Goal: Information Seeking & Learning: Learn about a topic

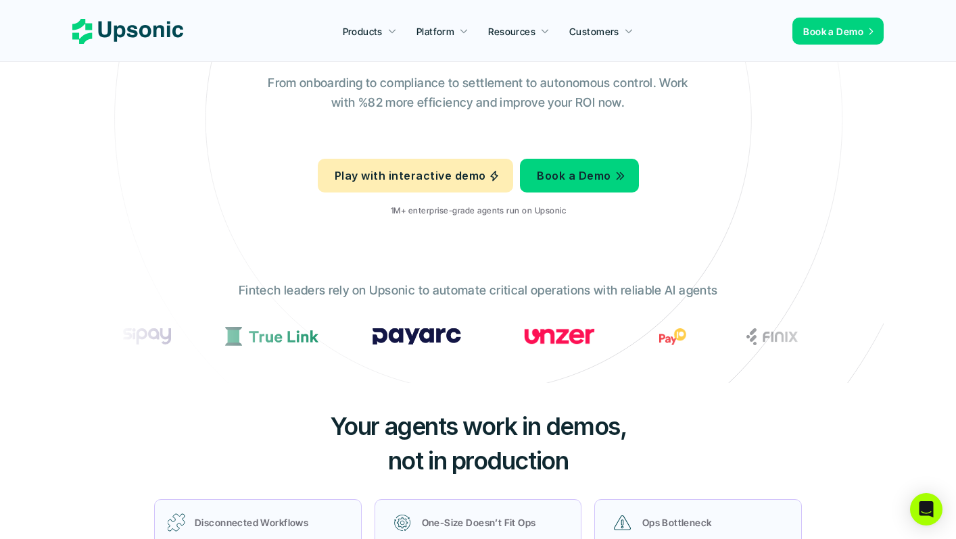
scroll to position [191, 0]
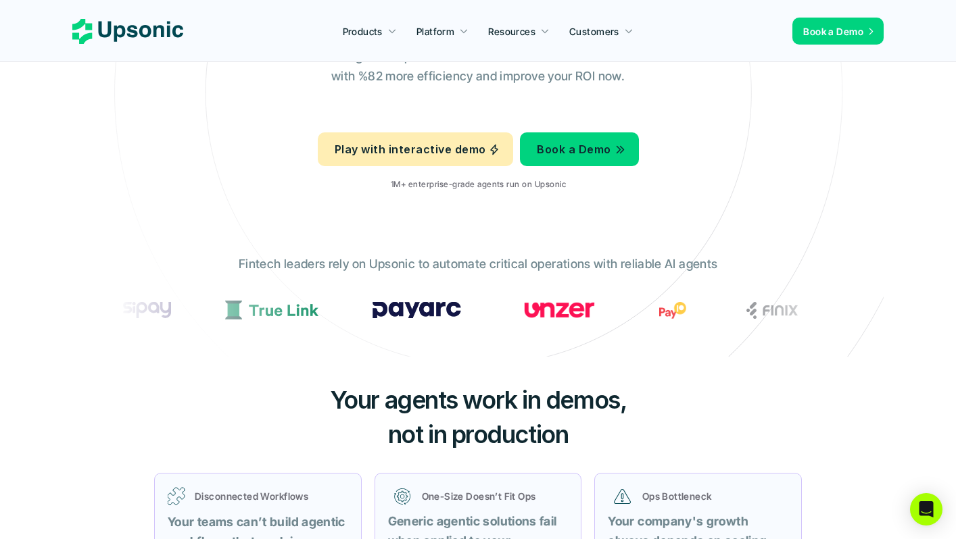
click at [239, 374] on div "Your agents work in demos, not in production Disconnected Workflows Your teams …" at bounding box center [477, 513] width 811 height 313
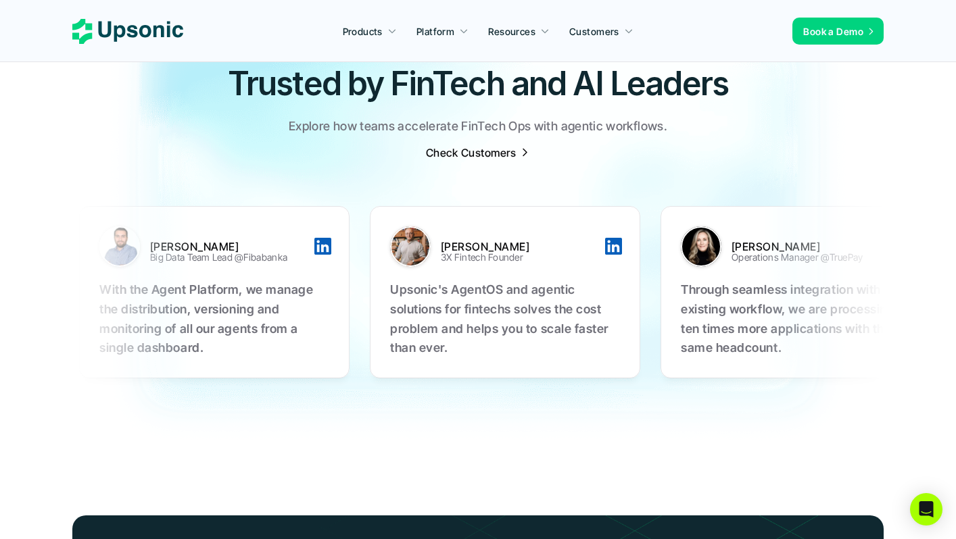
scroll to position [4717, 0]
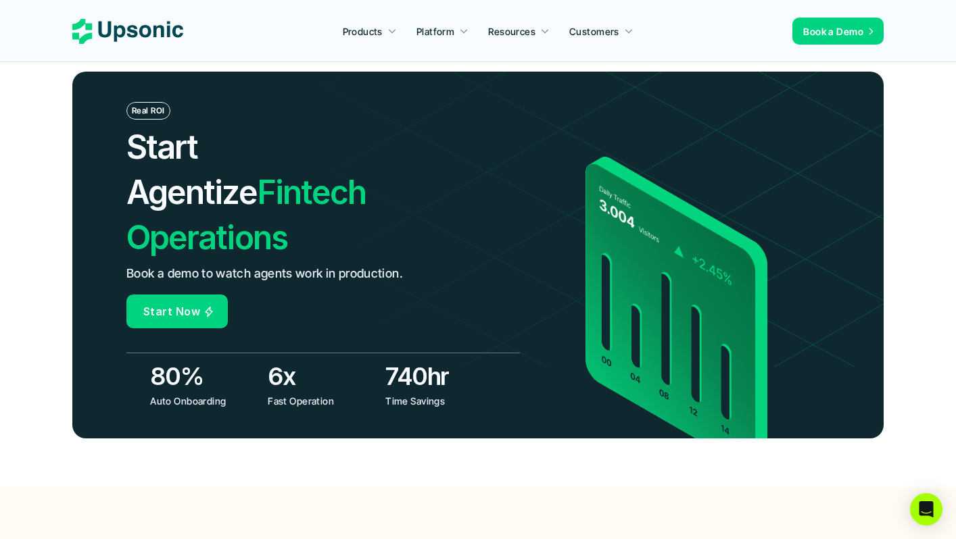
drag, startPoint x: 268, startPoint y: 87, endPoint x: 304, endPoint y: 222, distance: 139.9
click at [303, 222] on div "Real ROI Start Agentize Fintech Operations Book a demo to watch agents work in …" at bounding box center [477, 255] width 811 height 366
click at [304, 222] on img at bounding box center [760, 194] width 945 height 344
click at [267, 224] on div "Real ROI Start Agentize Fintech Operations Book a demo to watch agents work in …" at bounding box center [322, 215] width 393 height 226
click at [294, 233] on img at bounding box center [760, 194] width 945 height 344
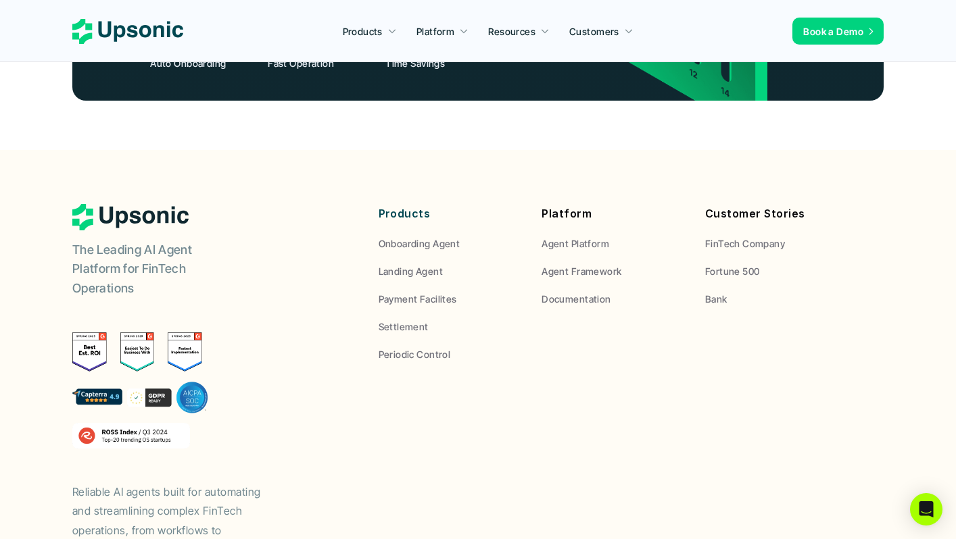
click at [294, 233] on div "The Leading AI Agent Platform for FinTech Operations Reliable AI agents built f…" at bounding box center [207, 382] width 270 height 356
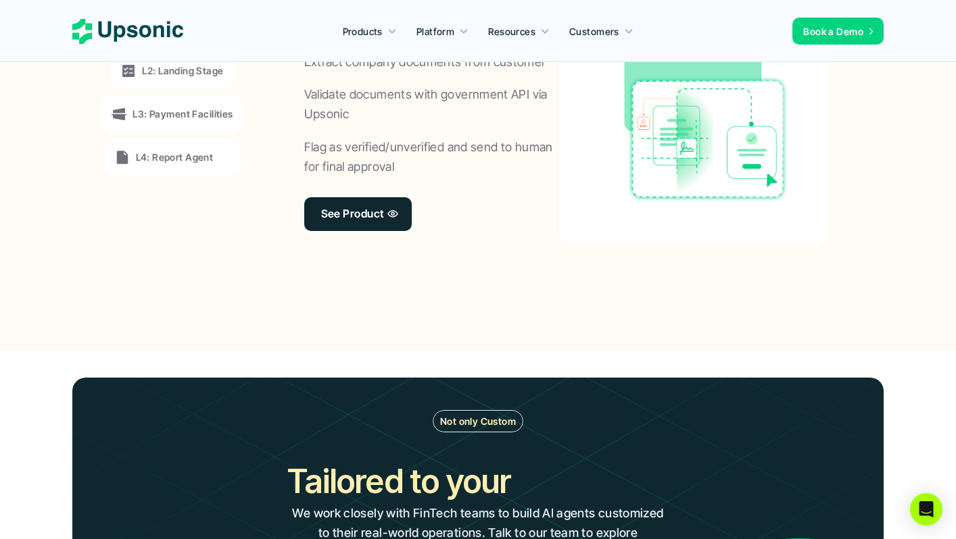
scroll to position [0, 0]
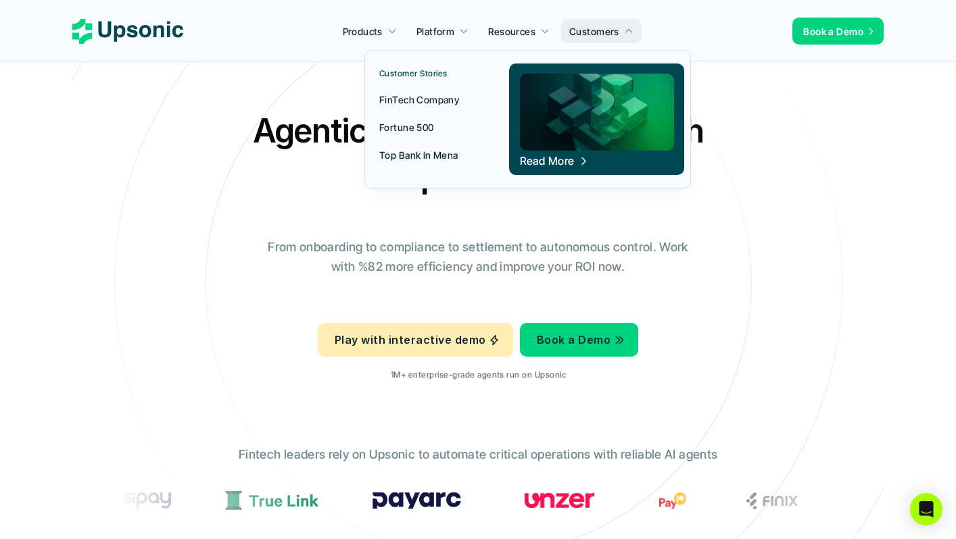
click at [443, 103] on p "FinTech Company" at bounding box center [419, 100] width 80 height 14
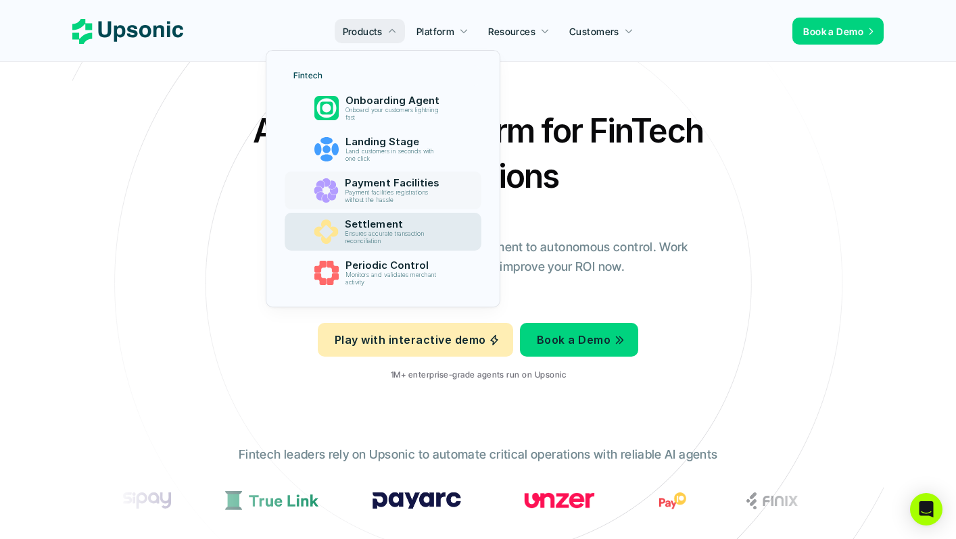
click at [429, 233] on p "Ensures accurate transaction reconciliation" at bounding box center [394, 238] width 99 height 15
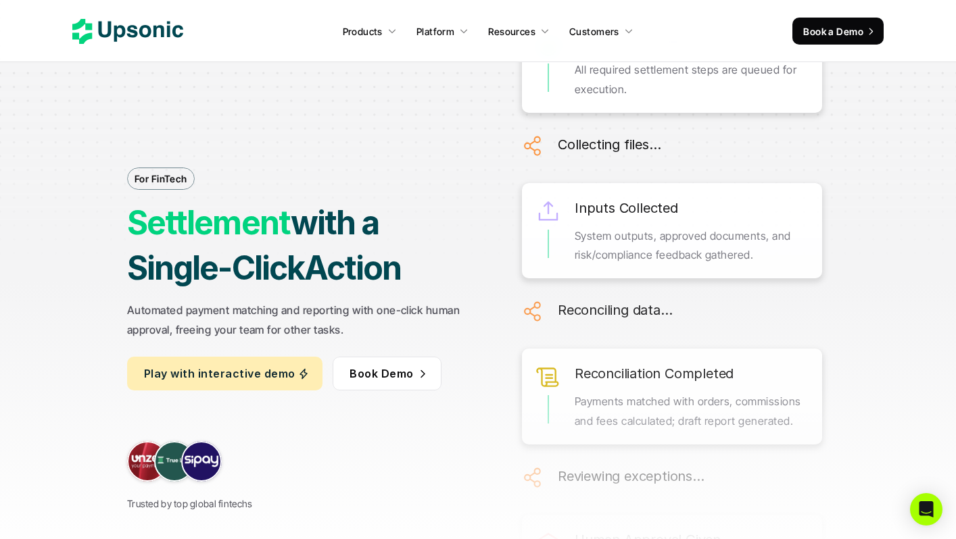
scroll to position [351, 0]
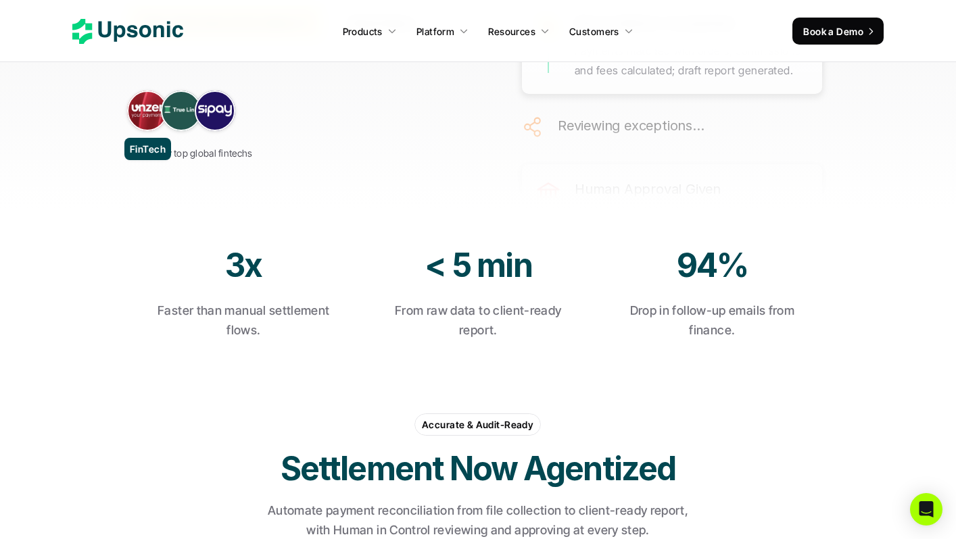
click at [144, 107] on link at bounding box center [147, 111] width 41 height 41
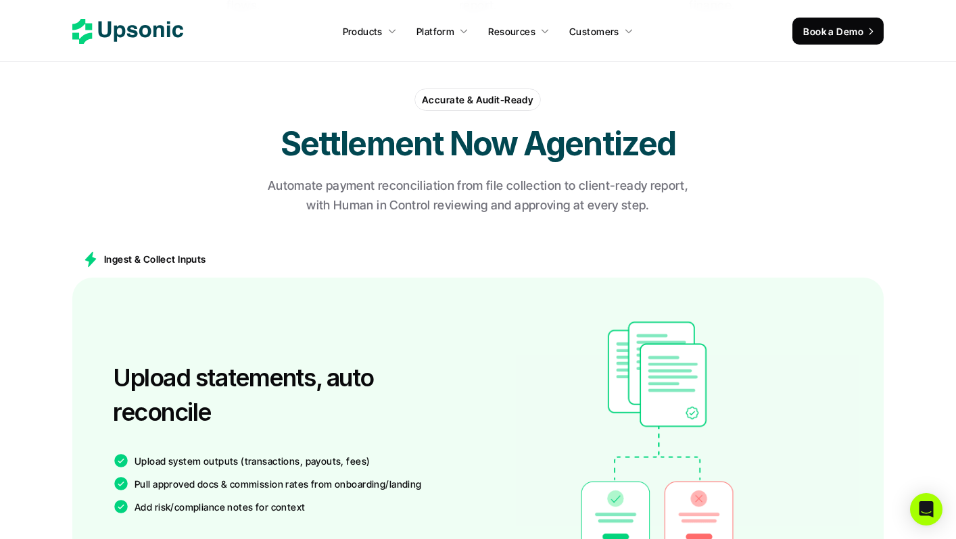
scroll to position [879, 0]
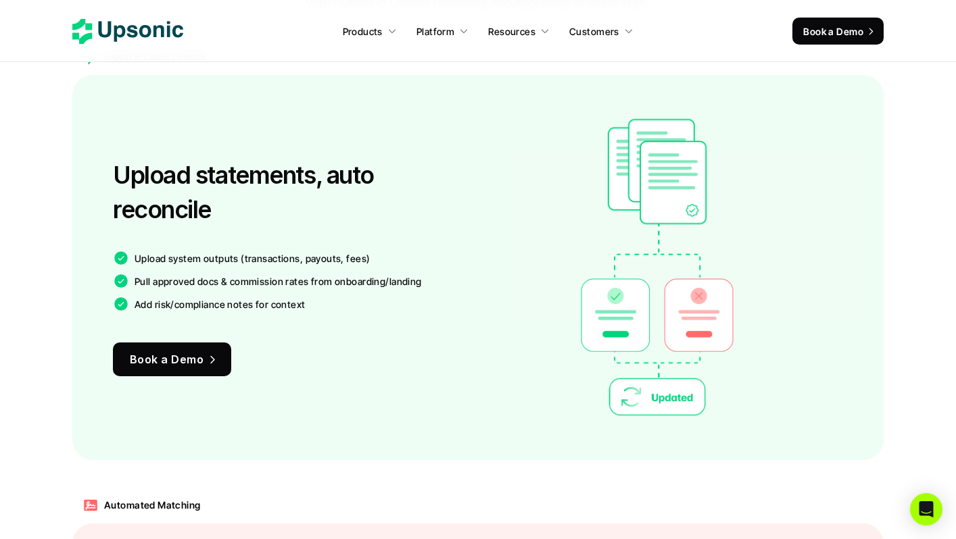
click at [332, 216] on h3 "Upload statements, auto reconcile" at bounding box center [292, 192] width 358 height 68
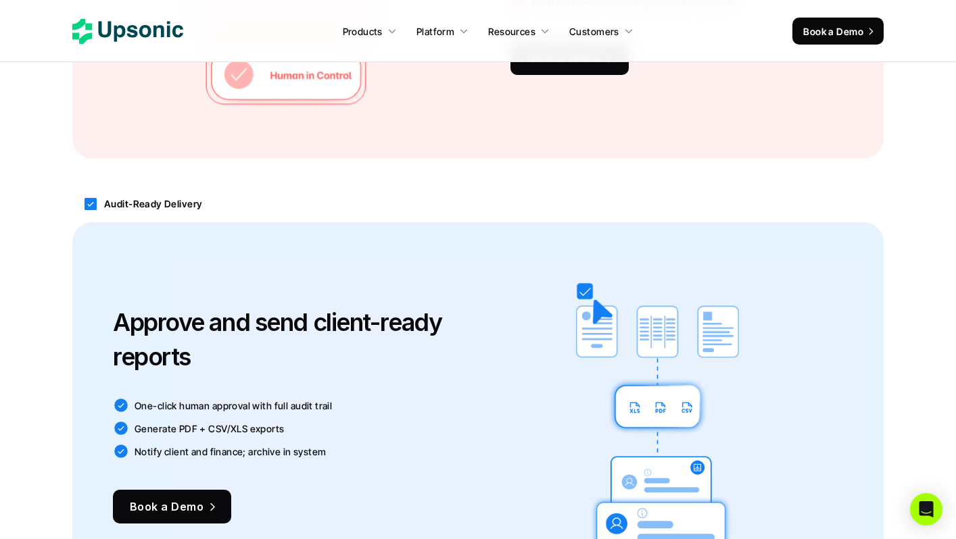
scroll to position [1878, 0]
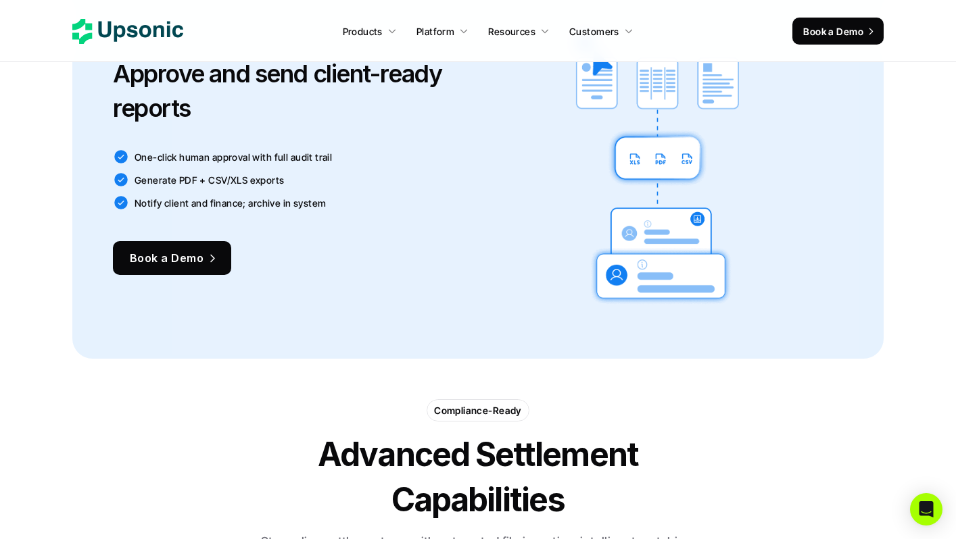
click at [332, 216] on div "Approve and send client-ready reports One-click human approval with full audit …" at bounding box center [292, 166] width 358 height 304
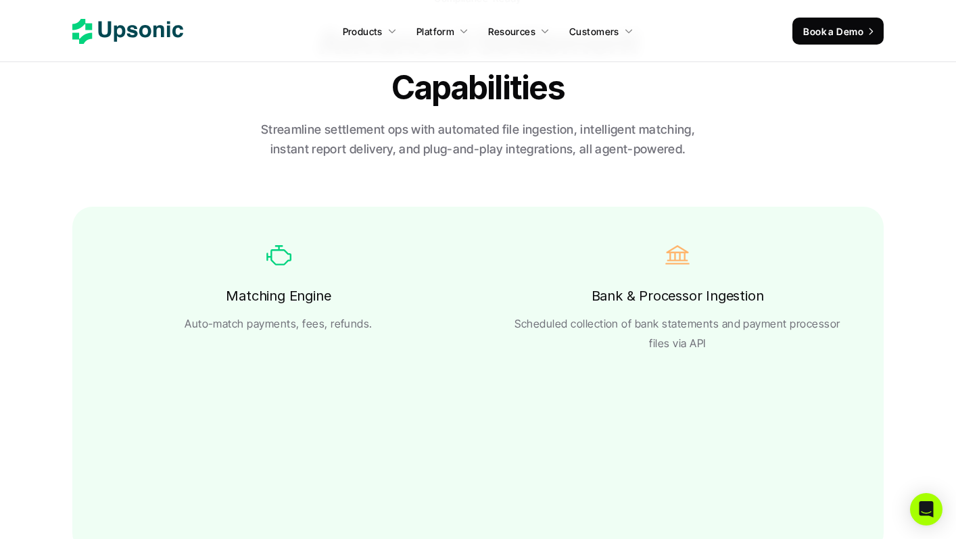
scroll to position [2314, 0]
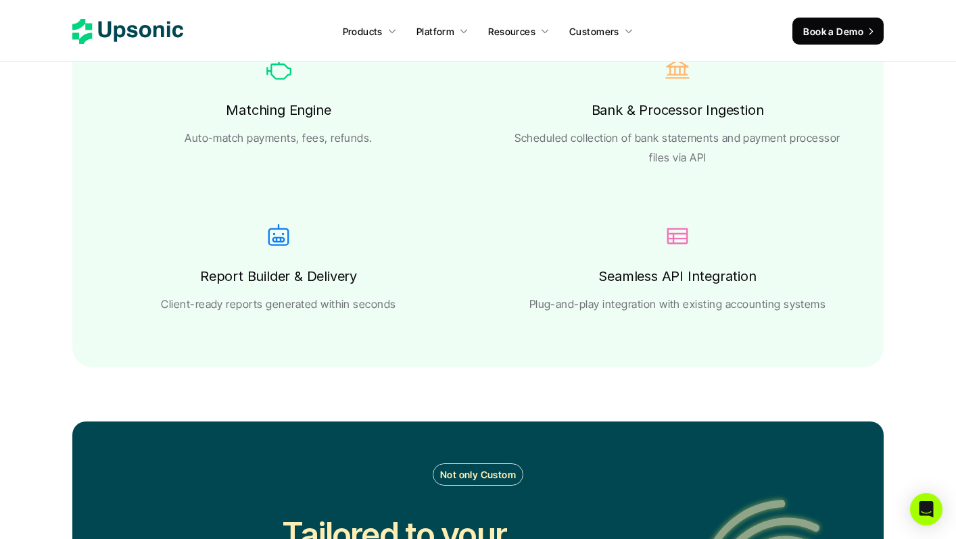
click at [439, 294] on div "Report Builder & Delivery Client-ready reports generated within seconds" at bounding box center [278, 289] width 345 height 49
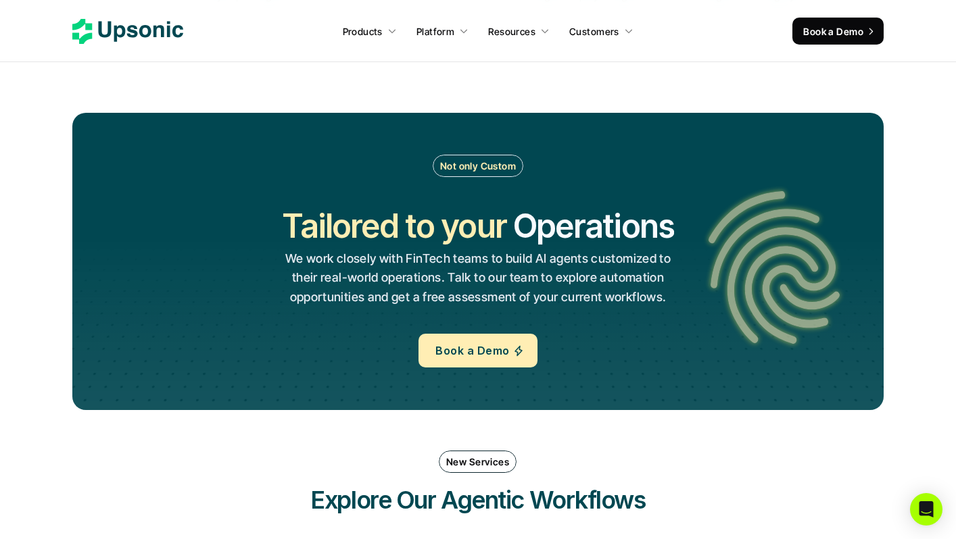
click at [440, 287] on p "We work closely with FinTech teams to build AI agents customized to their real-…" at bounding box center [477, 278] width 391 height 58
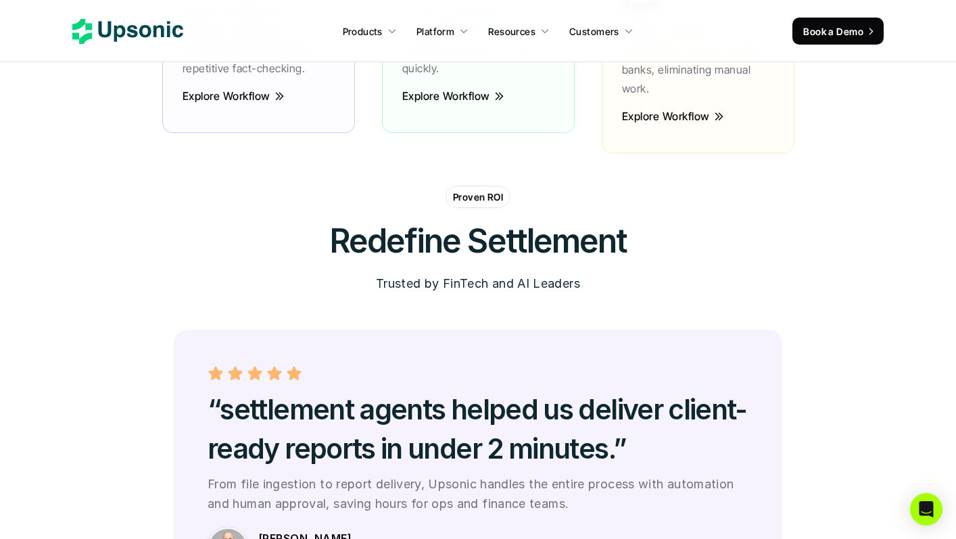
scroll to position [3626, 0]
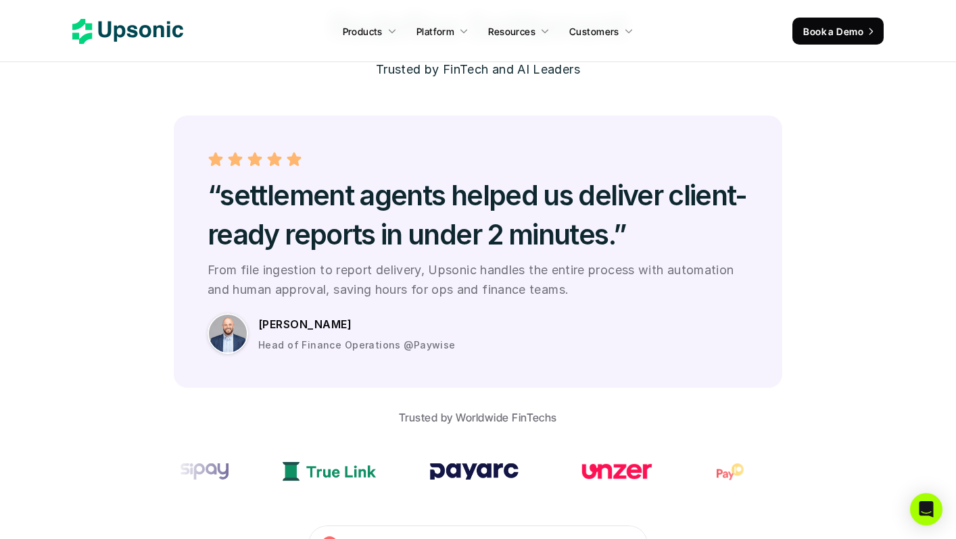
drag, startPoint x: 378, startPoint y: 127, endPoint x: 500, endPoint y: 247, distance: 171.1
click at [500, 247] on div "“settlement agents helped us deliver client-ready reports in under 2 minutes.” …" at bounding box center [478, 252] width 608 height 272
click at [500, 261] on p "From file ingestion to report delivery, Upsonic handles the entire process with…" at bounding box center [478, 280] width 541 height 39
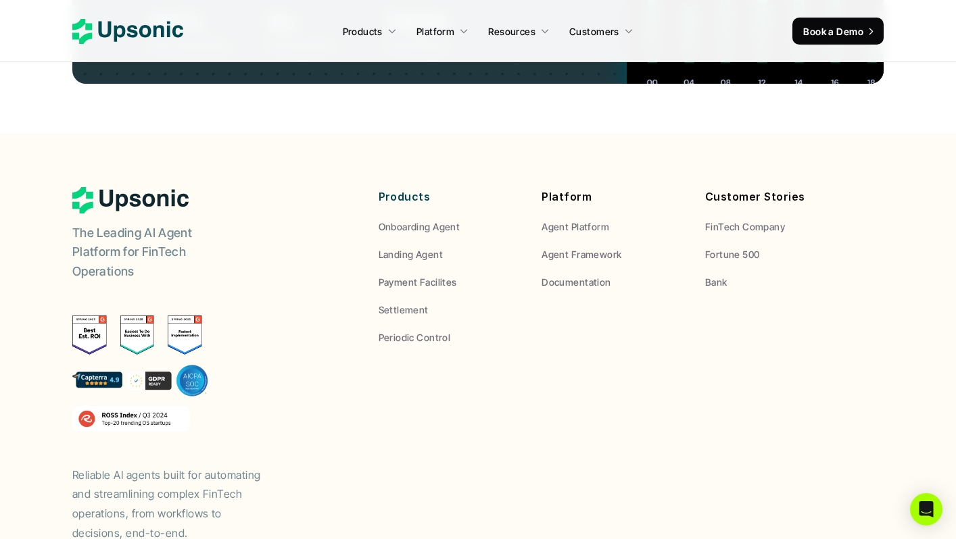
scroll to position [5256, 0]
